Goal: Information Seeking & Learning: Find specific fact

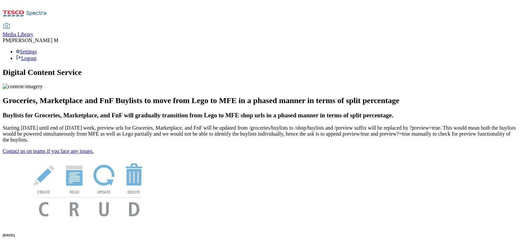
click at [33, 31] on span "Media Library" at bounding box center [18, 34] width 31 height 6
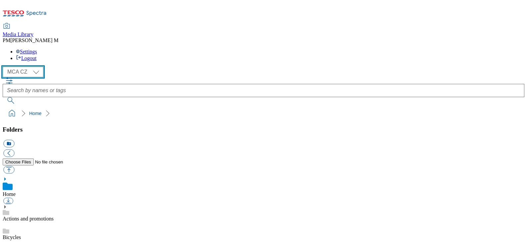
click at [31, 67] on select "MCA CZ MCA HU MCA SK" at bounding box center [23, 72] width 41 height 11
select select "flare-mca-sk"
click at [4, 67] on select "MCA CZ MCA HU MCA SK" at bounding box center [23, 72] width 41 height 11
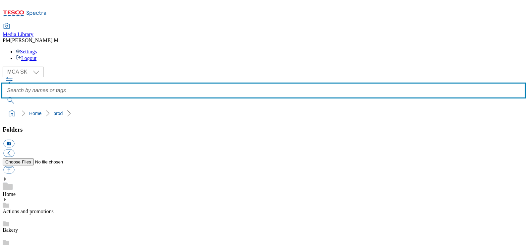
click at [191, 84] on input "text" at bounding box center [263, 90] width 521 height 13
type input "Q30"
click at [3, 97] on button "submit" at bounding box center [11, 100] width 17 height 7
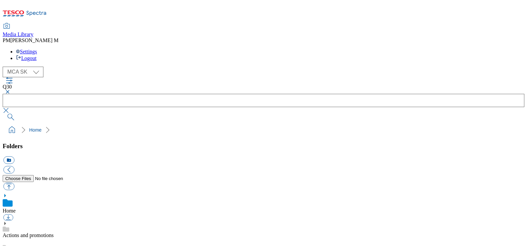
click at [26, 67] on select "MCA CZ MCA HU MCA SK" at bounding box center [23, 72] width 41 height 11
select select "flare-mca-cz"
click at [4, 67] on select "MCA CZ MCA HU MCA SK" at bounding box center [23, 72] width 41 height 11
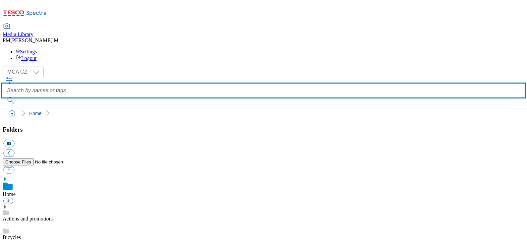
click at [259, 84] on input "text" at bounding box center [263, 90] width 521 height 13
type input "mb3"
click at [3, 97] on button "submit" at bounding box center [11, 100] width 17 height 7
